Goal: Task Accomplishment & Management: Use online tool/utility

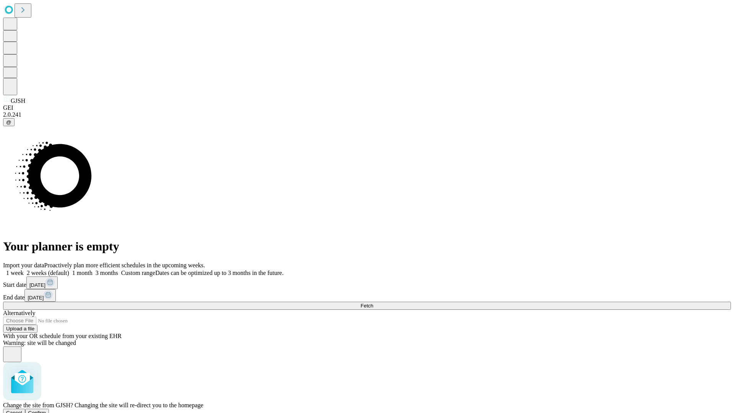
click at [46, 410] on span "Confirm" at bounding box center [37, 413] width 18 height 6
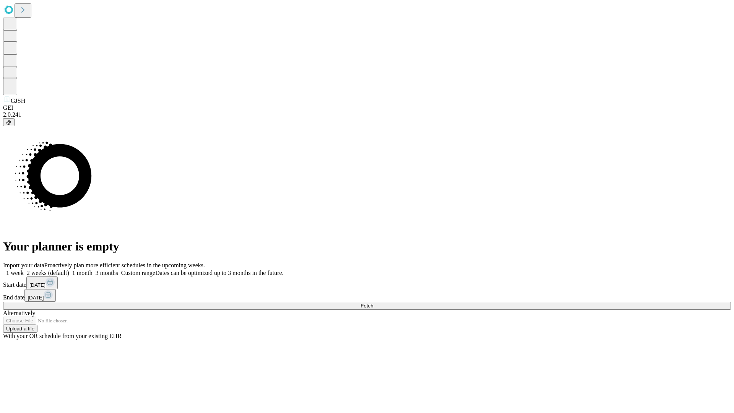
click at [69, 269] on label "2 weeks (default)" at bounding box center [46, 272] width 45 height 6
click at [373, 303] on span "Fetch" at bounding box center [366, 306] width 13 height 6
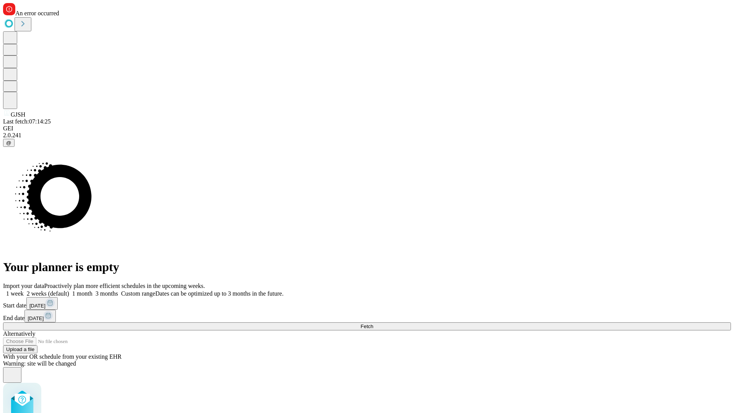
click at [69, 290] on label "2 weeks (default)" at bounding box center [46, 293] width 45 height 6
click at [373, 323] on span "Fetch" at bounding box center [366, 326] width 13 height 6
click at [69, 290] on label "2 weeks (default)" at bounding box center [46, 293] width 45 height 6
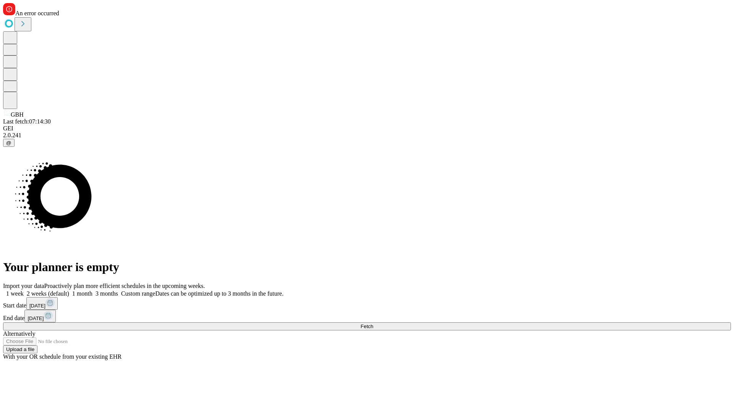
click at [373, 323] on span "Fetch" at bounding box center [366, 326] width 13 height 6
click at [69, 290] on label "2 weeks (default)" at bounding box center [46, 293] width 45 height 6
click at [373, 323] on span "Fetch" at bounding box center [366, 326] width 13 height 6
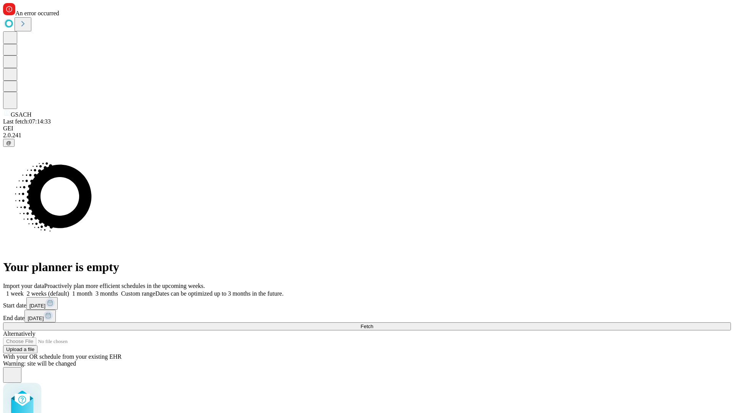
click at [69, 290] on label "2 weeks (default)" at bounding box center [46, 293] width 45 height 6
click at [373, 323] on span "Fetch" at bounding box center [366, 326] width 13 height 6
click at [69, 290] on label "2 weeks (default)" at bounding box center [46, 293] width 45 height 6
click at [373, 323] on span "Fetch" at bounding box center [366, 326] width 13 height 6
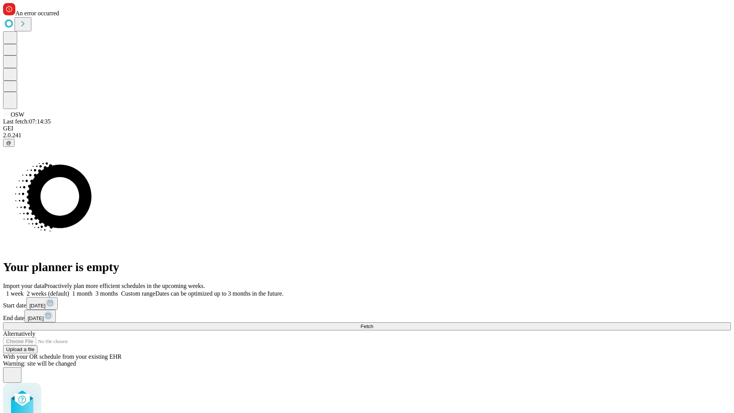
click at [69, 290] on label "2 weeks (default)" at bounding box center [46, 293] width 45 height 6
click at [373, 323] on span "Fetch" at bounding box center [366, 326] width 13 height 6
click at [69, 290] on label "2 weeks (default)" at bounding box center [46, 293] width 45 height 6
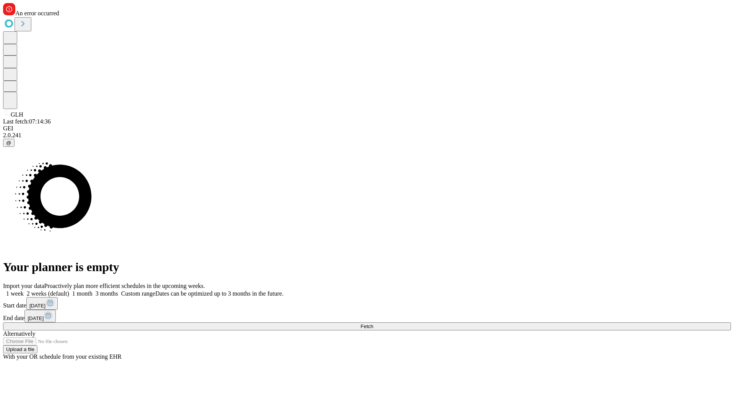
click at [373, 323] on span "Fetch" at bounding box center [366, 326] width 13 height 6
click at [69, 290] on label "2 weeks (default)" at bounding box center [46, 293] width 45 height 6
click at [373, 323] on span "Fetch" at bounding box center [366, 326] width 13 height 6
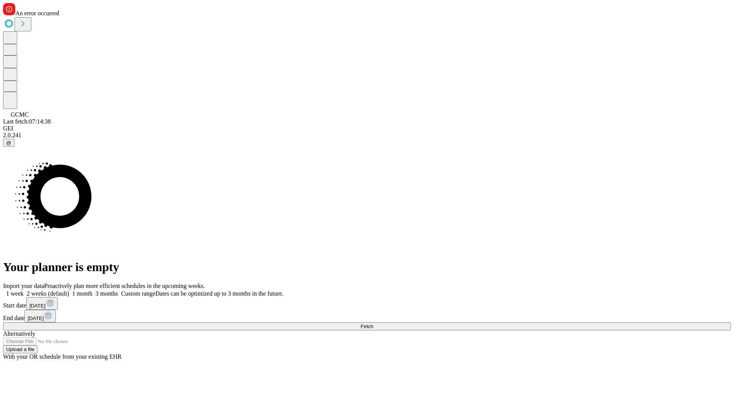
click at [69, 290] on label "2 weeks (default)" at bounding box center [46, 293] width 45 height 6
click at [373, 323] on span "Fetch" at bounding box center [366, 326] width 13 height 6
click at [69, 290] on label "2 weeks (default)" at bounding box center [46, 293] width 45 height 6
click at [373, 323] on span "Fetch" at bounding box center [366, 326] width 13 height 6
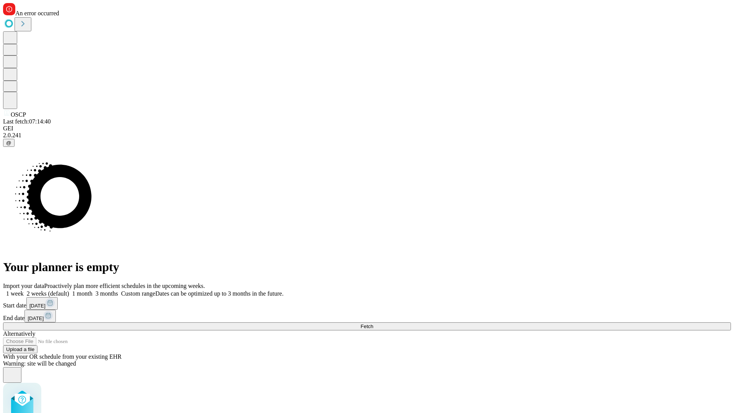
click at [69, 290] on label "2 weeks (default)" at bounding box center [46, 293] width 45 height 6
click at [373, 323] on span "Fetch" at bounding box center [366, 326] width 13 height 6
